Goal: Task Accomplishment & Management: Complete application form

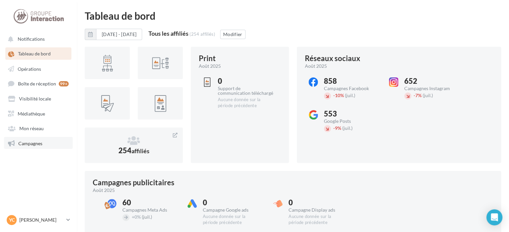
click at [36, 146] on span "Campagnes" at bounding box center [30, 143] width 24 height 6
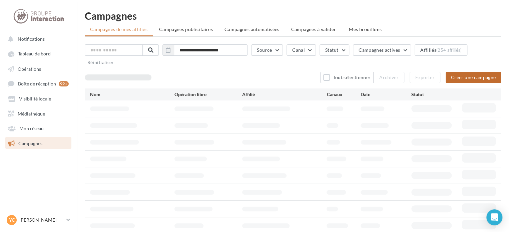
click at [465, 80] on button "Créer une campagne" at bounding box center [472, 77] width 55 height 11
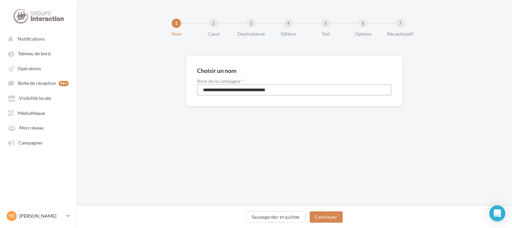
drag, startPoint x: 294, startPoint y: 87, endPoint x: 158, endPoint y: 94, distance: 136.6
click at [158, 94] on div "**********" at bounding box center [294, 92] width 435 height 72
click at [246, 90] on input "**********" at bounding box center [294, 89] width 195 height 11
type input "**********"
click at [337, 217] on button "Continuer" at bounding box center [326, 217] width 33 height 11
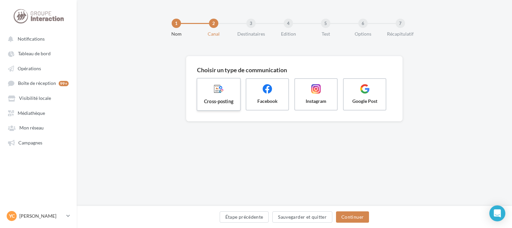
click at [220, 102] on span "Cross-posting" at bounding box center [219, 101] width 32 height 7
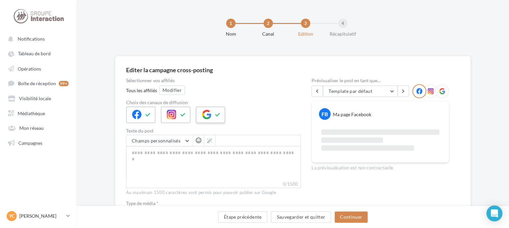
click at [212, 112] on div at bounding box center [210, 115] width 29 height 17
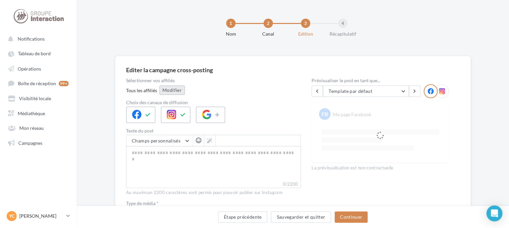
click at [181, 93] on button "Modifier" at bounding box center [171, 90] width 25 height 9
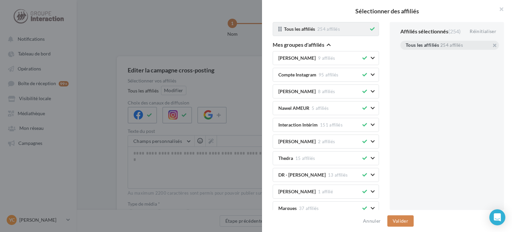
click at [370, 28] on icon at bounding box center [372, 29] width 5 height 5
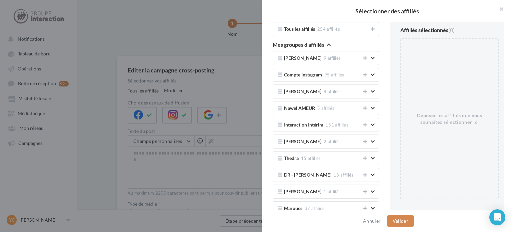
click at [329, 44] on icon "button" at bounding box center [329, 44] width 4 height 5
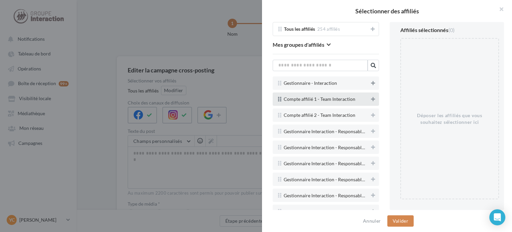
click at [371, 83] on icon at bounding box center [373, 83] width 4 height 5
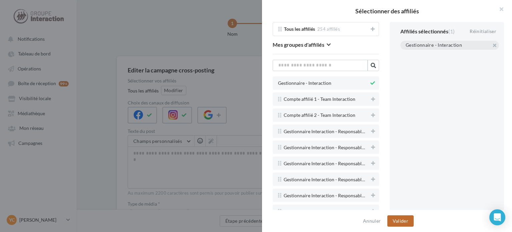
click at [396, 220] on button "Valider" at bounding box center [400, 220] width 26 height 11
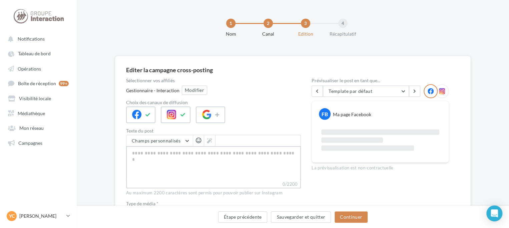
click at [243, 166] on textarea "0/2200" at bounding box center [213, 163] width 175 height 35
paste textarea "**********"
type textarea "**********"
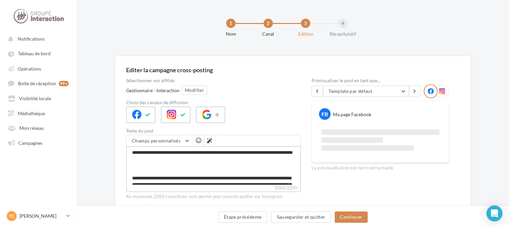
click at [161, 166] on textarea "**********" at bounding box center [213, 165] width 175 height 38
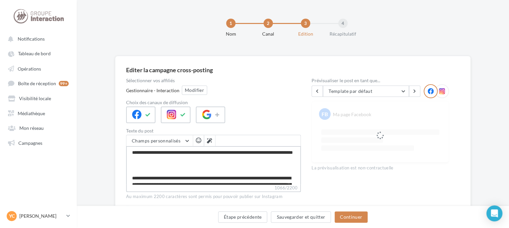
type textarea "**********"
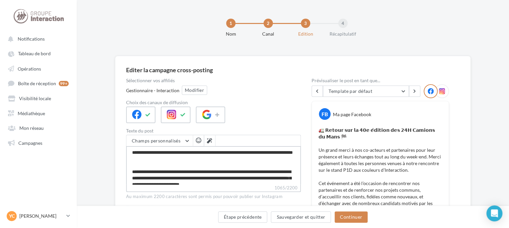
type textarea "**********"
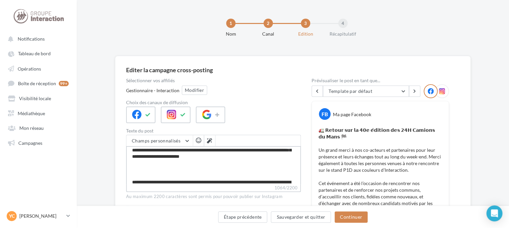
scroll to position [33, 0]
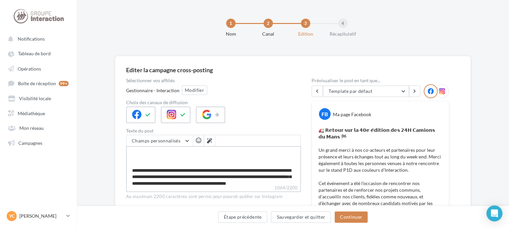
click at [152, 166] on textarea "**********" at bounding box center [213, 165] width 175 height 38
type textarea "**********"
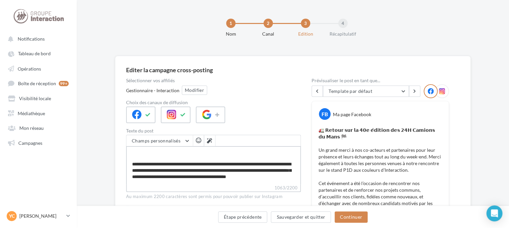
type textarea "**********"
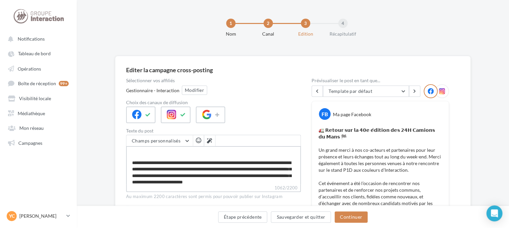
click at [153, 163] on textarea "**********" at bounding box center [213, 165] width 175 height 38
type textarea "**********"
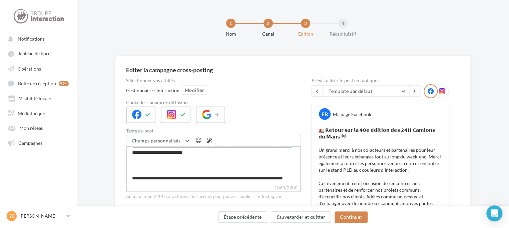
click at [153, 166] on textarea "**********" at bounding box center [213, 165] width 175 height 38
type textarea "**********"
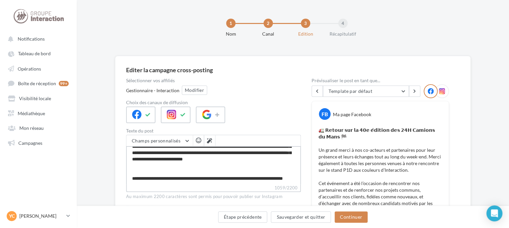
type textarea "**********"
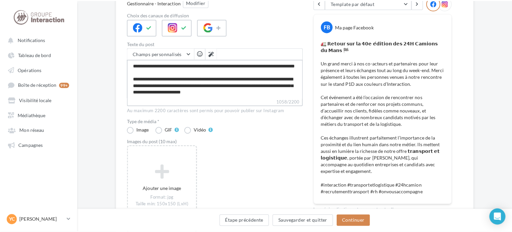
scroll to position [100, 0]
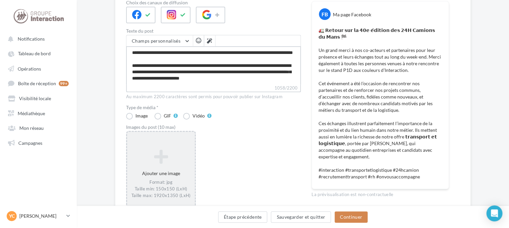
type textarea "**********"
click at [170, 155] on icon at bounding box center [161, 157] width 62 height 16
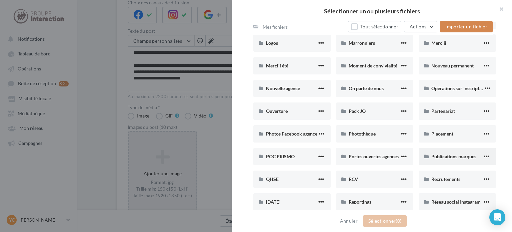
click at [451, 153] on div "Publications marques" at bounding box center [456, 156] width 51 height 7
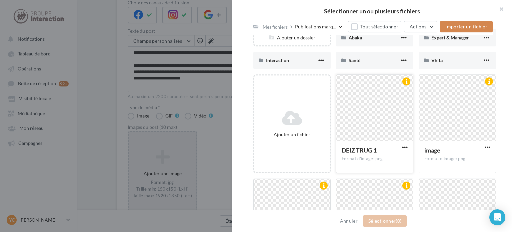
scroll to position [67, 0]
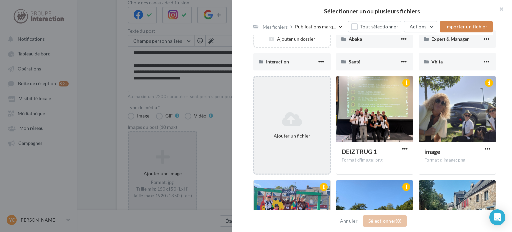
click at [299, 126] on div "Ajouter un fichier" at bounding box center [291, 124] width 75 height 33
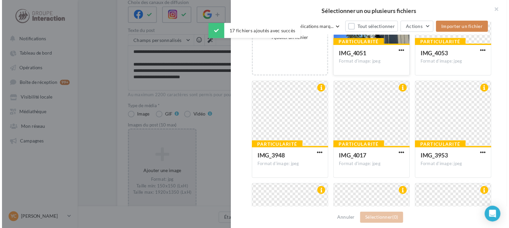
scroll to position [167, 0]
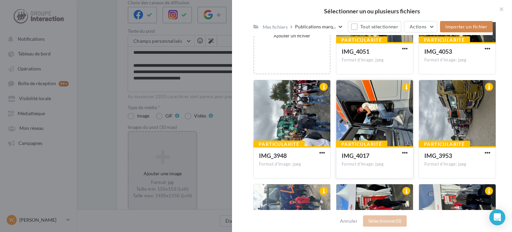
click at [371, 126] on div at bounding box center [374, 113] width 77 height 67
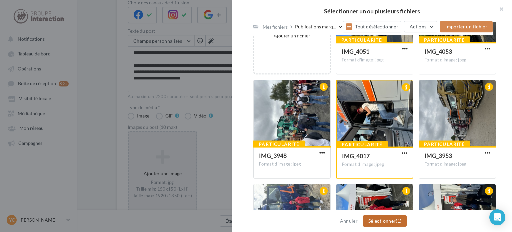
click at [386, 217] on button "Sélectionner (1)" at bounding box center [385, 220] width 44 height 11
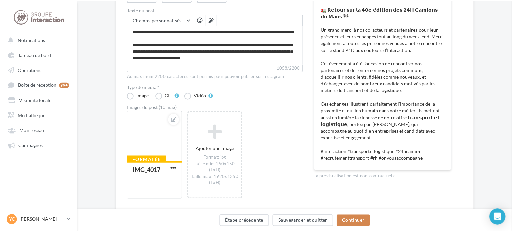
scroll to position [133, 0]
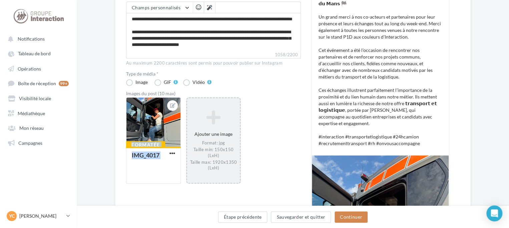
drag, startPoint x: 168, startPoint y: 120, endPoint x: 211, endPoint y: 123, distance: 42.8
click at [211, 123] on div "Formatée IMG_4017 Ajouter une image Format: jpg Taille min: 150x150 (LxH) Taill…" at bounding box center [216, 144] width 180 height 94
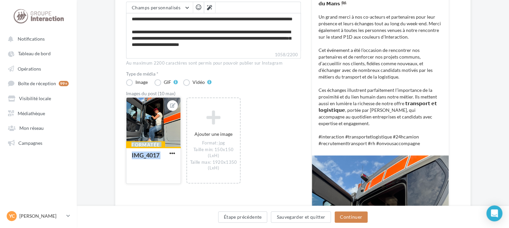
click at [171, 157] on button "button" at bounding box center [172, 154] width 8 height 7
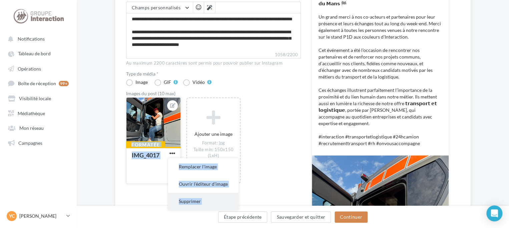
click at [191, 200] on button "Supprimer" at bounding box center [203, 201] width 70 height 17
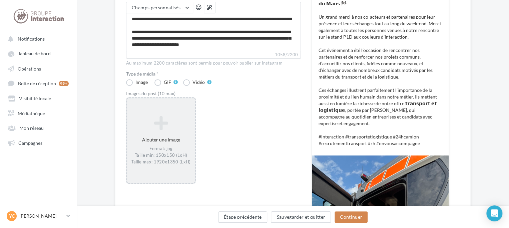
click at [163, 134] on div "Ajouter une image Format: jpg Taille min: 150x150 (LxH) Taille max: 1920x1350 (…" at bounding box center [161, 141] width 68 height 56
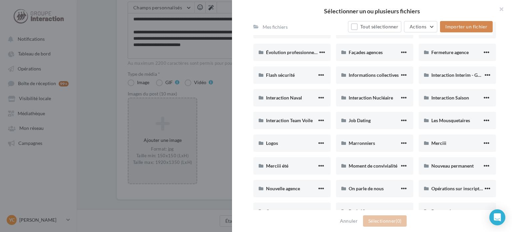
scroll to position [267, 0]
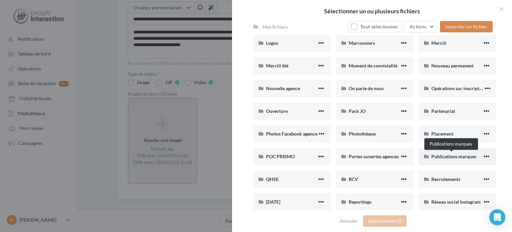
click at [452, 155] on span "Publications marques" at bounding box center [453, 156] width 45 height 6
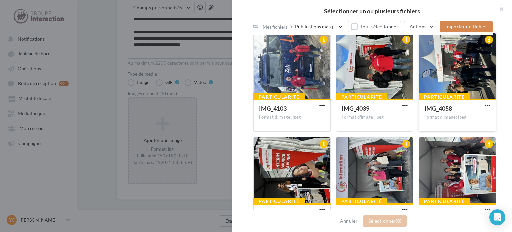
scroll to position [351, 0]
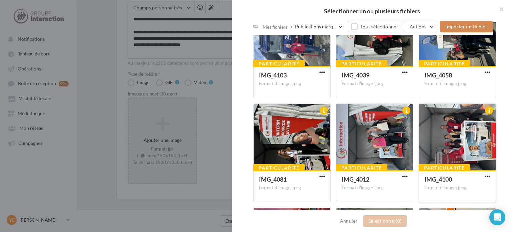
click at [447, 131] on div at bounding box center [457, 137] width 77 height 67
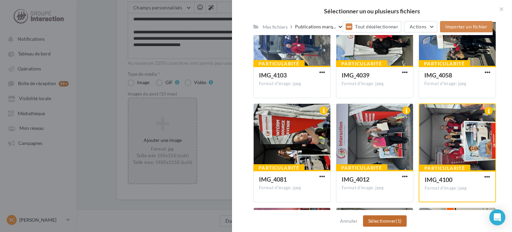
click at [396, 222] on span "(1)" at bounding box center [399, 221] width 6 height 6
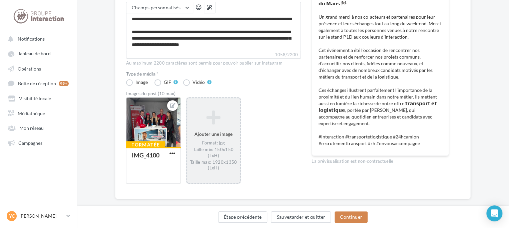
click at [210, 125] on div "Ajouter une image Format: jpg Taille min: 150x150 (LxH) Taille max: 1920x1350 (…" at bounding box center [213, 141] width 53 height 68
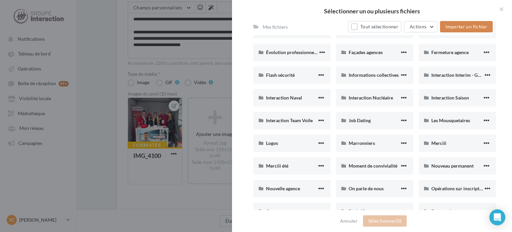
scroll to position [300, 0]
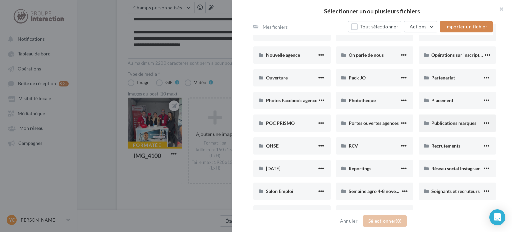
click at [450, 126] on div "Publications marques" at bounding box center [457, 122] width 77 height 17
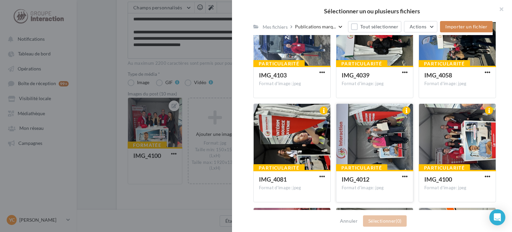
scroll to position [284, 0]
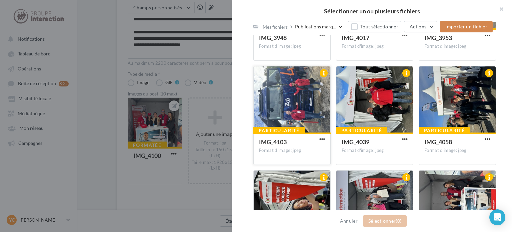
click at [294, 82] on div at bounding box center [292, 99] width 77 height 67
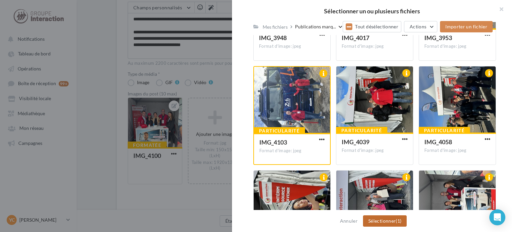
click at [371, 220] on button "Sélectionner (1)" at bounding box center [385, 220] width 44 height 11
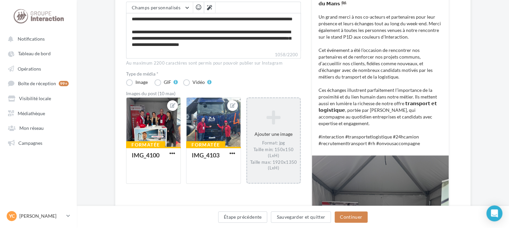
click at [276, 123] on icon at bounding box center [273, 117] width 47 height 16
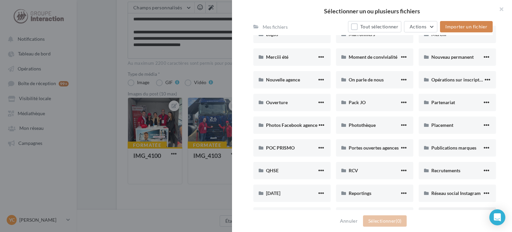
scroll to position [333, 0]
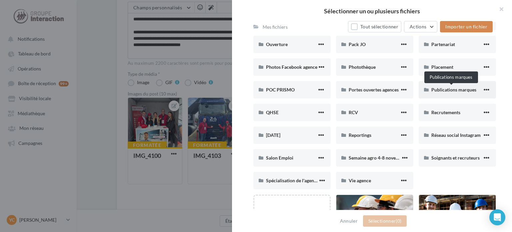
click at [442, 91] on span "Publications marques" at bounding box center [453, 90] width 45 height 6
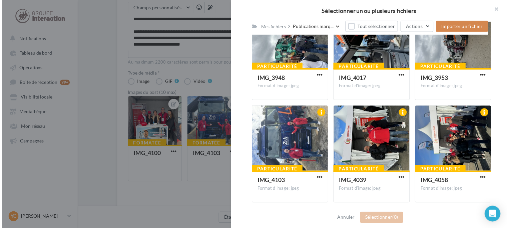
scroll to position [251, 0]
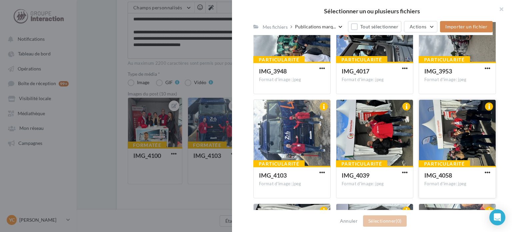
click at [461, 119] on div at bounding box center [457, 133] width 77 height 67
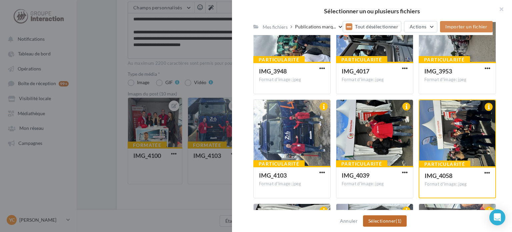
click at [380, 219] on button "Sélectionner (1)" at bounding box center [385, 220] width 44 height 11
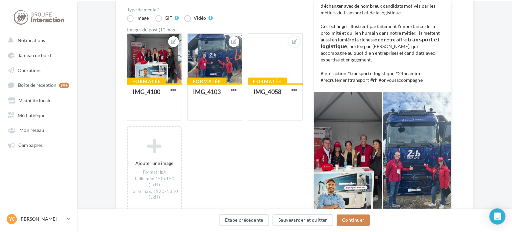
scroll to position [200, 0]
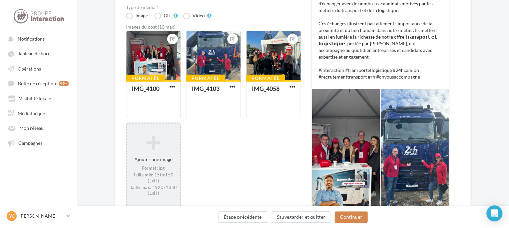
click at [169, 148] on icon at bounding box center [153, 143] width 47 height 16
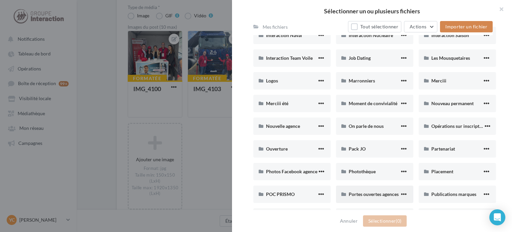
scroll to position [267, 0]
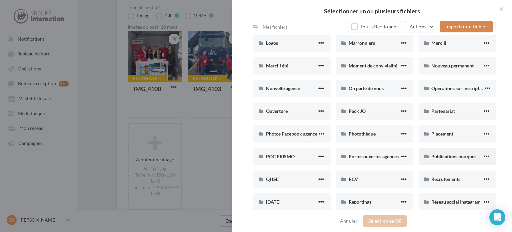
click at [445, 162] on div "Publications marques" at bounding box center [457, 156] width 77 height 17
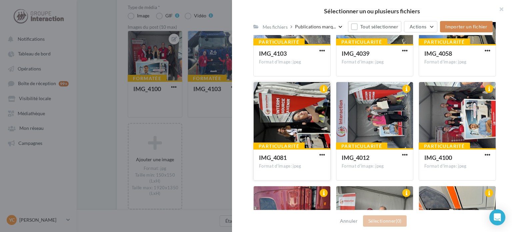
scroll to position [406, 0]
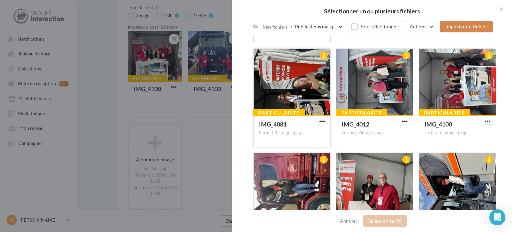
click at [308, 85] on div at bounding box center [292, 82] width 77 height 67
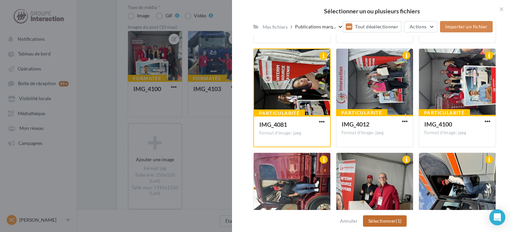
click at [373, 220] on button "Sélectionner (1)" at bounding box center [385, 220] width 44 height 11
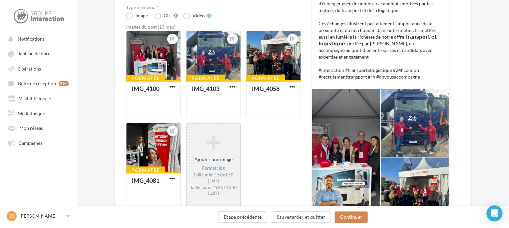
click at [203, 146] on icon at bounding box center [213, 143] width 47 height 16
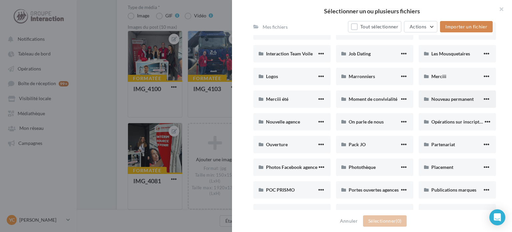
scroll to position [300, 0]
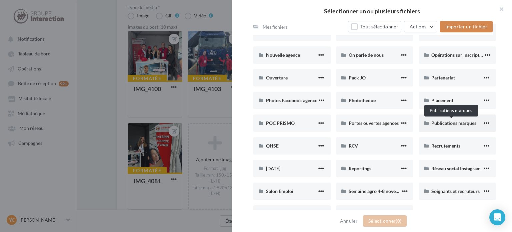
click at [450, 125] on span "Publications marques" at bounding box center [453, 123] width 45 height 6
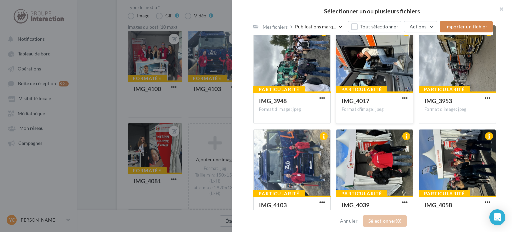
scroll to position [206, 0]
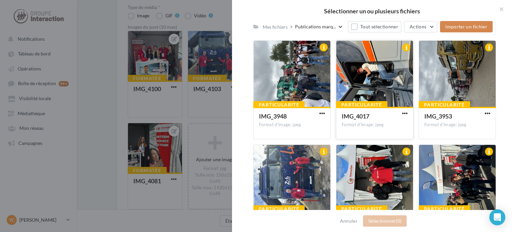
click at [370, 65] on div at bounding box center [374, 74] width 77 height 67
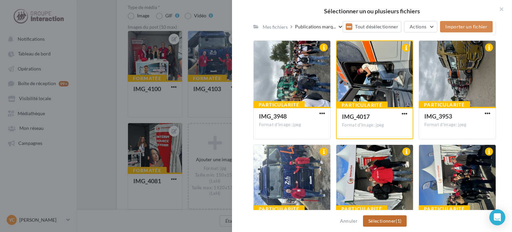
click at [369, 223] on button "Sélectionner (1)" at bounding box center [385, 220] width 44 height 11
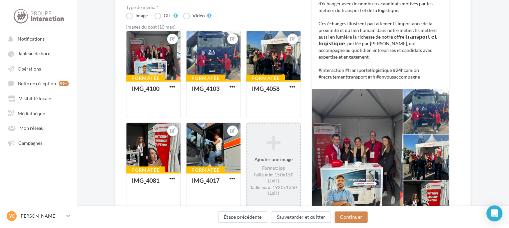
click at [275, 149] on icon at bounding box center [273, 143] width 47 height 16
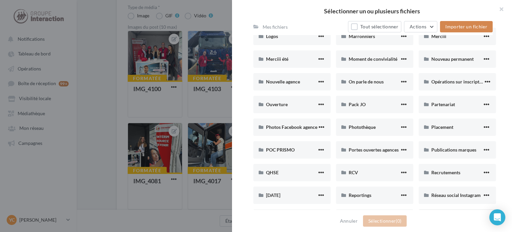
scroll to position [333, 0]
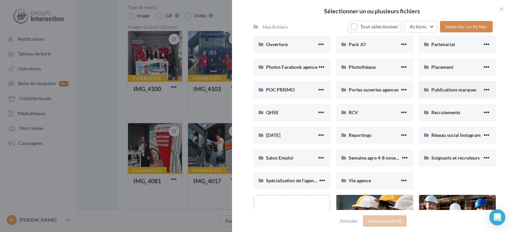
click at [451, 92] on div "Publications marques" at bounding box center [456, 89] width 51 height 7
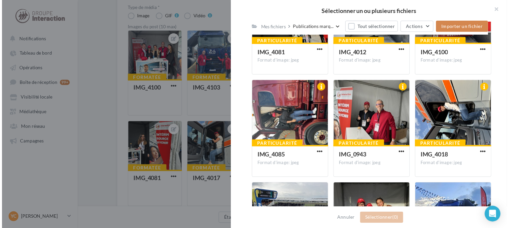
scroll to position [481, 0]
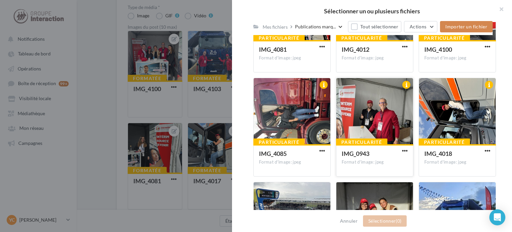
click at [368, 106] on div at bounding box center [374, 111] width 77 height 67
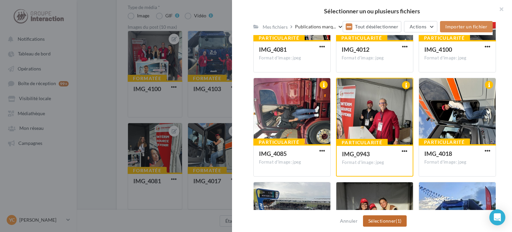
click at [367, 218] on button "Sélectionner (1)" at bounding box center [385, 220] width 44 height 11
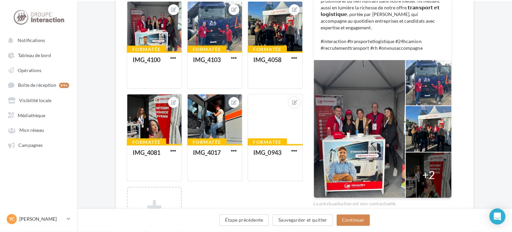
scroll to position [267, 0]
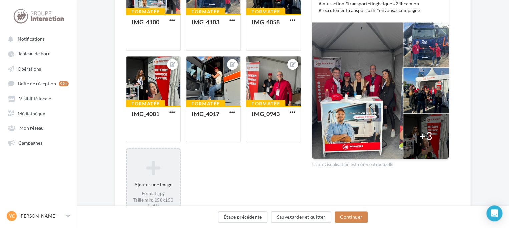
click at [158, 172] on icon at bounding box center [153, 168] width 47 height 16
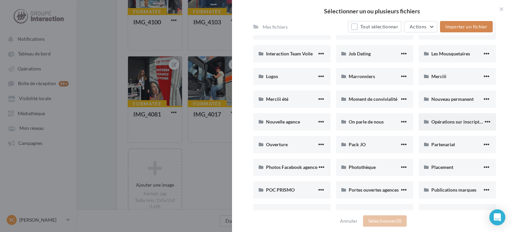
scroll to position [367, 0]
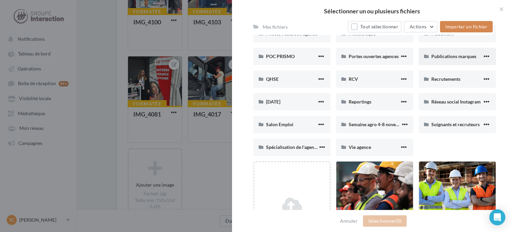
click at [443, 59] on div "Publications marques" at bounding box center [457, 56] width 77 height 17
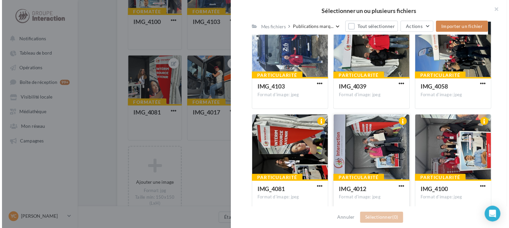
scroll to position [300, 0]
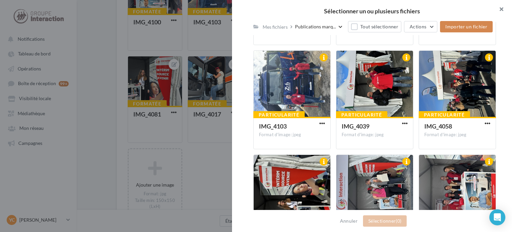
click at [497, 10] on button "button" at bounding box center [498, 10] width 27 height 20
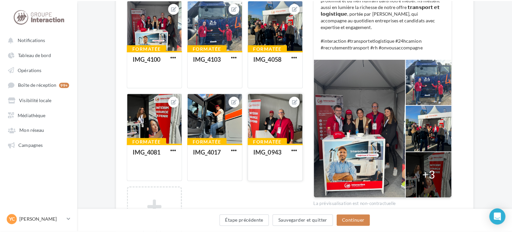
scroll to position [267, 0]
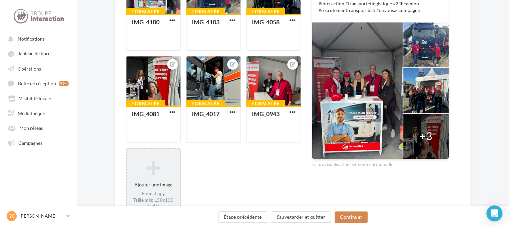
click at [141, 179] on div "Ajouter une image Format: jpg Taille min: 150x150 (LxH) Taille max: 1920x1350 (…" at bounding box center [153, 191] width 53 height 68
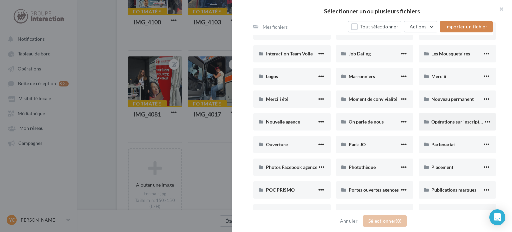
scroll to position [333, 0]
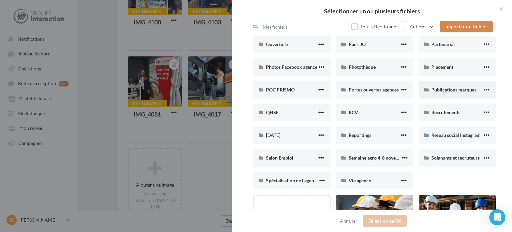
click at [445, 93] on div "Publications marques" at bounding box center [457, 89] width 77 height 17
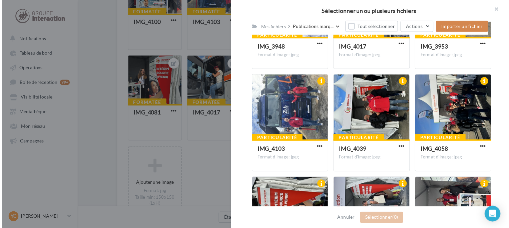
scroll to position [318, 0]
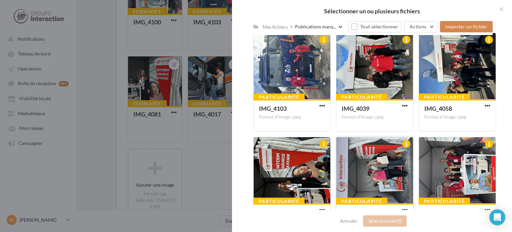
click at [368, 160] on div at bounding box center [374, 170] width 77 height 67
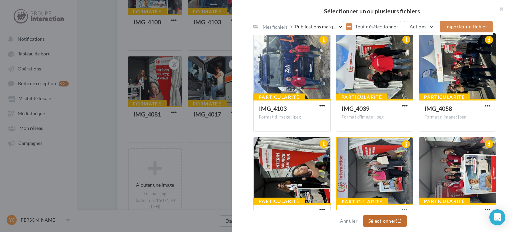
click at [369, 225] on button "Sélectionner (1)" at bounding box center [385, 220] width 44 height 11
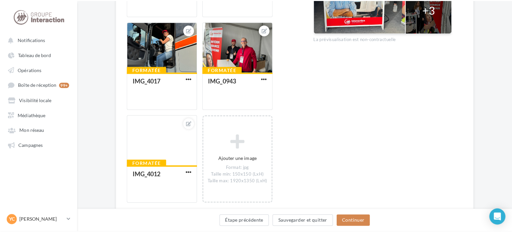
scroll to position [400, 0]
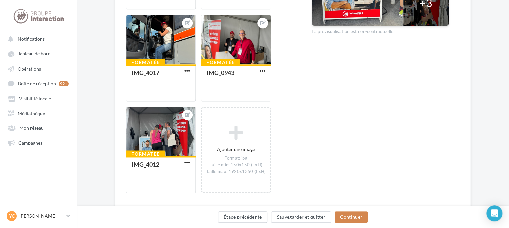
click at [244, 130] on icon at bounding box center [236, 133] width 62 height 16
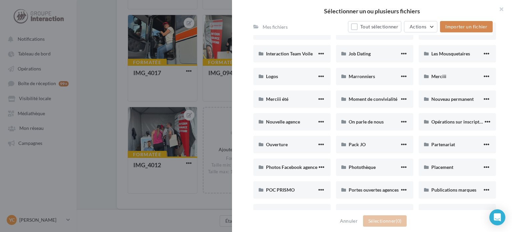
scroll to position [300, 0]
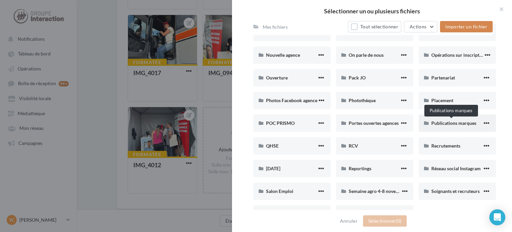
click at [460, 125] on span "Publications marques" at bounding box center [453, 123] width 45 height 6
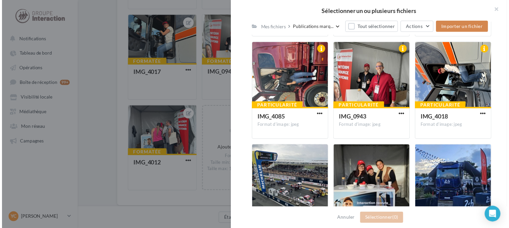
scroll to position [514, 0]
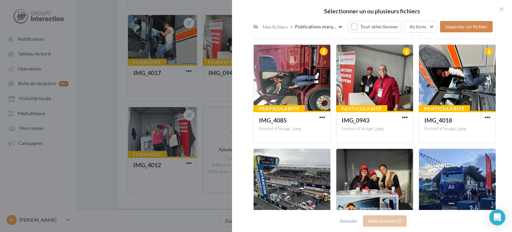
click at [210, 102] on div at bounding box center [256, 116] width 512 height 232
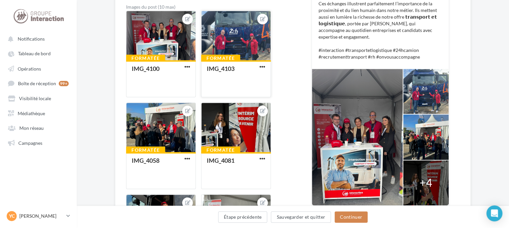
scroll to position [233, 0]
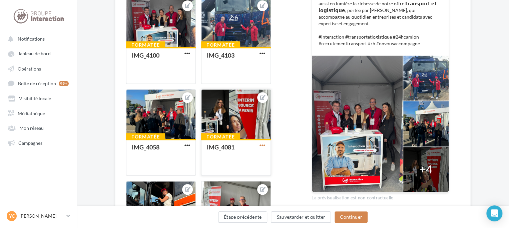
click at [263, 145] on span "button" at bounding box center [262, 146] width 6 height 6
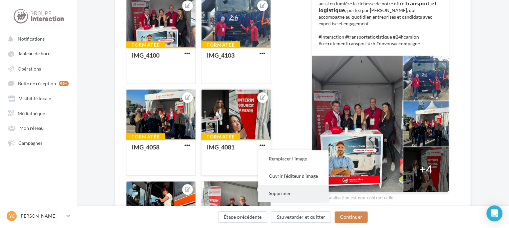
click at [287, 192] on button "Supprimer" at bounding box center [293, 193] width 70 height 17
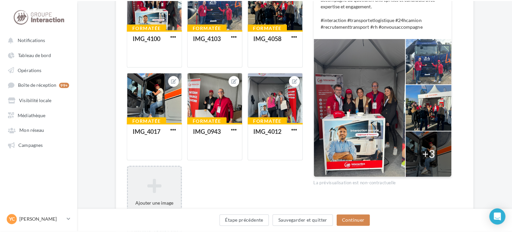
scroll to position [267, 0]
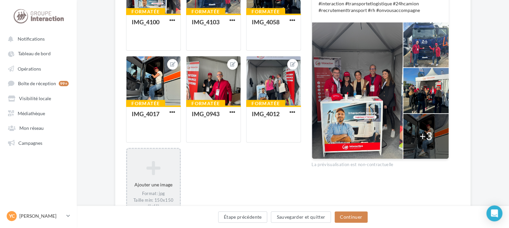
click at [164, 161] on icon at bounding box center [153, 168] width 47 height 16
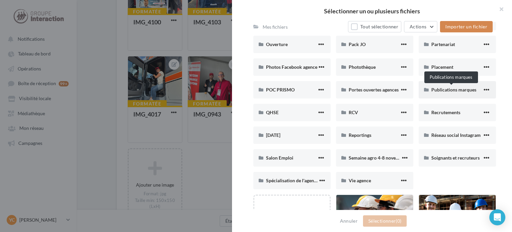
click at [443, 90] on span "Publications marques" at bounding box center [453, 90] width 45 height 6
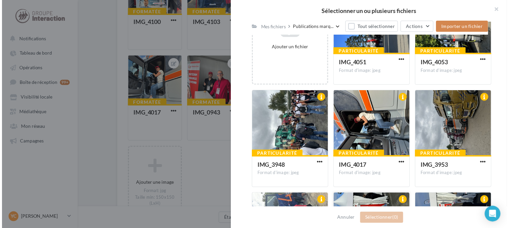
scroll to position [100, 0]
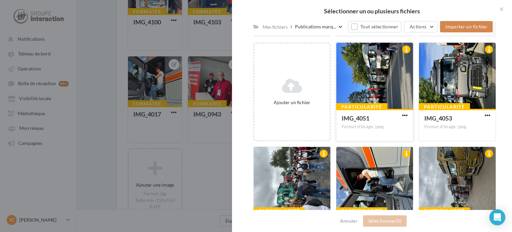
click at [381, 78] on div at bounding box center [374, 76] width 77 height 67
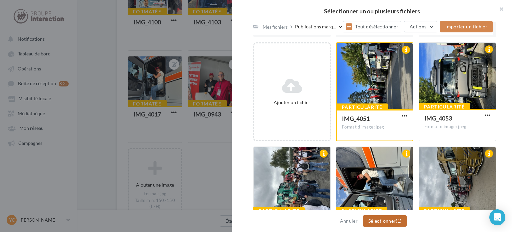
click at [376, 219] on button "Sélectionner (1)" at bounding box center [385, 220] width 44 height 11
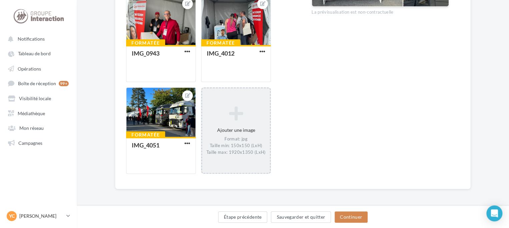
click at [227, 125] on div "Ajouter une image Format: jpg Taille min: 150x150 (LxH) Taille max: 1920x1350 (…" at bounding box center [236, 131] width 68 height 56
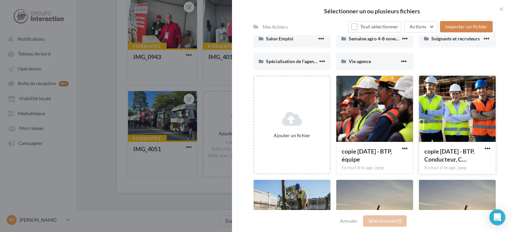
scroll to position [400, 0]
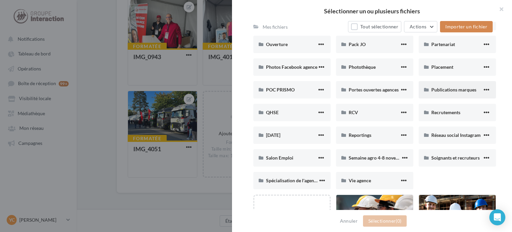
click at [444, 93] on div "Publications marques" at bounding box center [457, 89] width 77 height 17
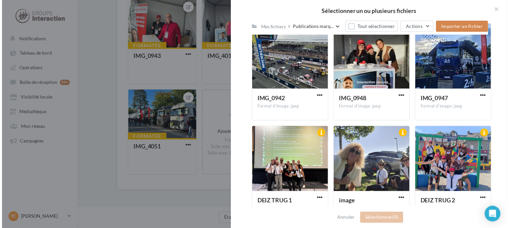
scroll to position [639, 0]
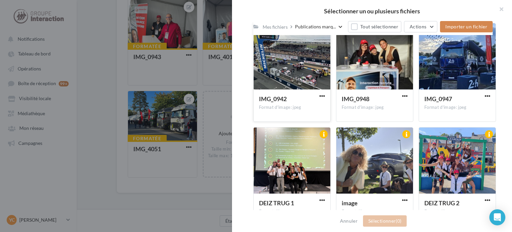
click at [308, 53] on div at bounding box center [292, 56] width 77 height 67
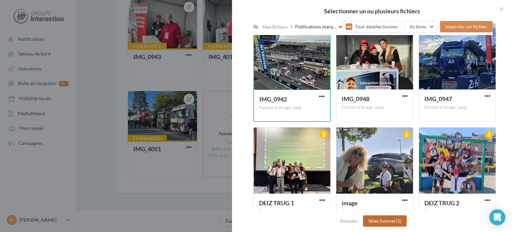
click at [396, 220] on span "(1)" at bounding box center [399, 221] width 6 height 6
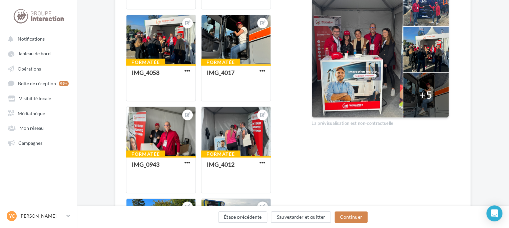
scroll to position [311, 0]
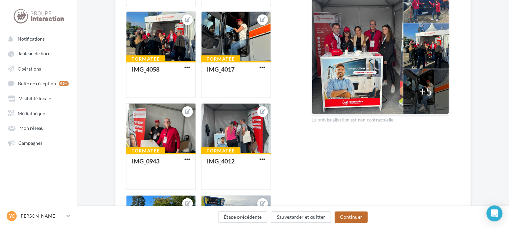
click at [355, 216] on button "Continuer" at bounding box center [350, 217] width 33 height 11
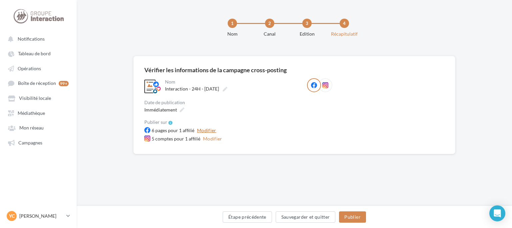
click at [212, 130] on button "Modifier" at bounding box center [206, 131] width 25 height 8
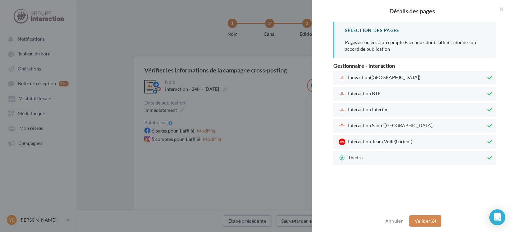
click at [362, 156] on span "Thedra" at bounding box center [412, 157] width 147 height 7
click at [370, 138] on span "Interaction Team Voile (Lorient)" at bounding box center [412, 141] width 147 height 7
click at [371, 126] on span "Interaction Santé (Paris)" at bounding box center [412, 125] width 147 height 7
click at [372, 90] on span "Interaction BTP" at bounding box center [412, 93] width 147 height 7
click at [375, 78] on span "(Rennes)" at bounding box center [395, 77] width 50 height 6
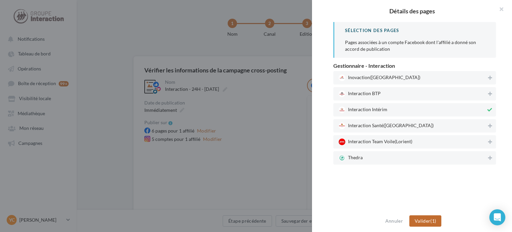
click at [430, 218] on button "Valider (1)" at bounding box center [425, 220] width 32 height 11
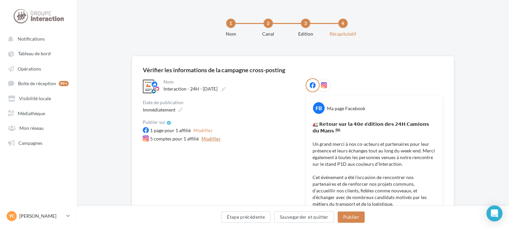
click at [208, 141] on button "Modifier" at bounding box center [211, 139] width 25 height 8
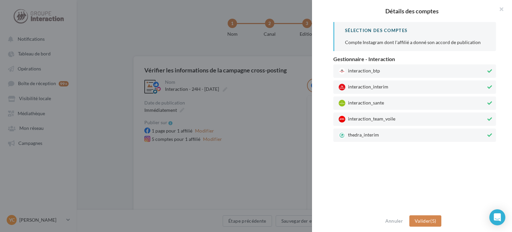
click at [353, 134] on span "thedra_interim" at bounding box center [412, 135] width 147 height 7
click at [355, 116] on span "interaction_team_voile" at bounding box center [412, 119] width 147 height 7
click at [360, 101] on span "interaction_sante" at bounding box center [412, 103] width 147 height 7
click at [365, 71] on span "interaction_btp" at bounding box center [412, 71] width 147 height 7
click at [424, 220] on span "Valider" at bounding box center [423, 221] width 16 height 6
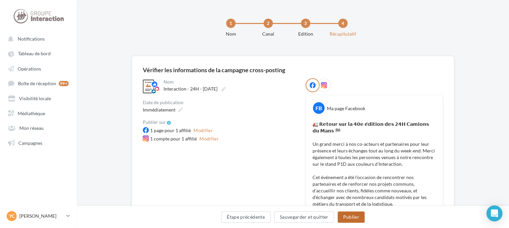
click at [349, 216] on button "Publier" at bounding box center [350, 217] width 27 height 11
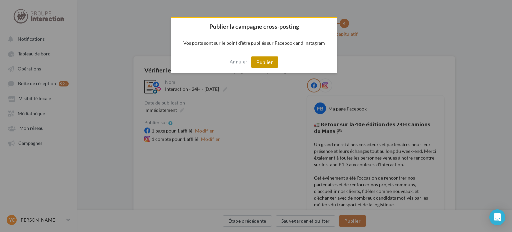
click at [265, 63] on button "Publier" at bounding box center [264, 61] width 27 height 11
